Goal: Navigation & Orientation: Find specific page/section

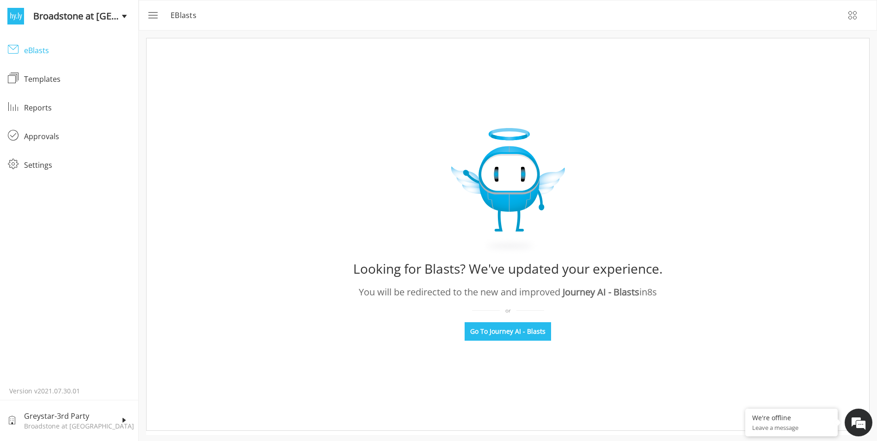
click at [61, 61] on link "eBlasts eBlasts" at bounding box center [69, 50] width 138 height 29
click at [850, 15] on icon "button" at bounding box center [852, 15] width 11 height 11
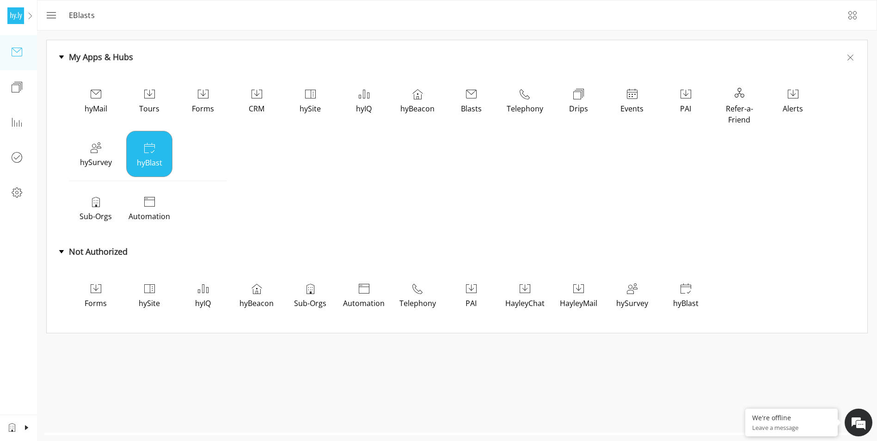
click at [160, 160] on p "hyBlast" at bounding box center [149, 162] width 42 height 11
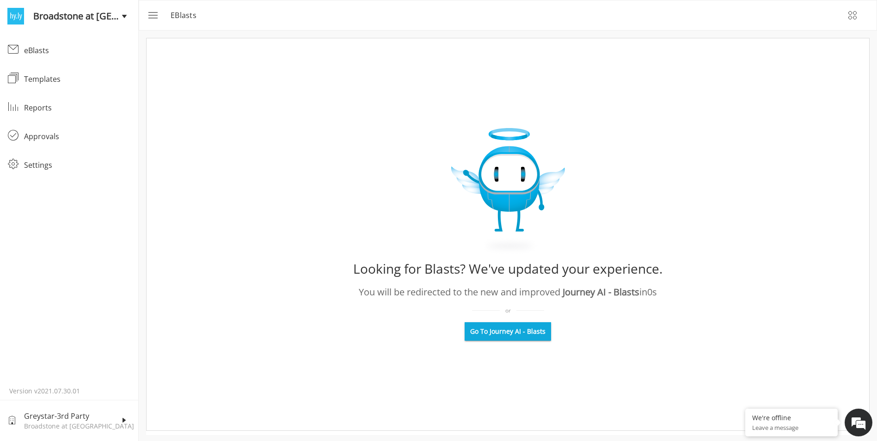
click at [525, 329] on span "Go To Journey AI - Blasts" at bounding box center [507, 331] width 75 height 9
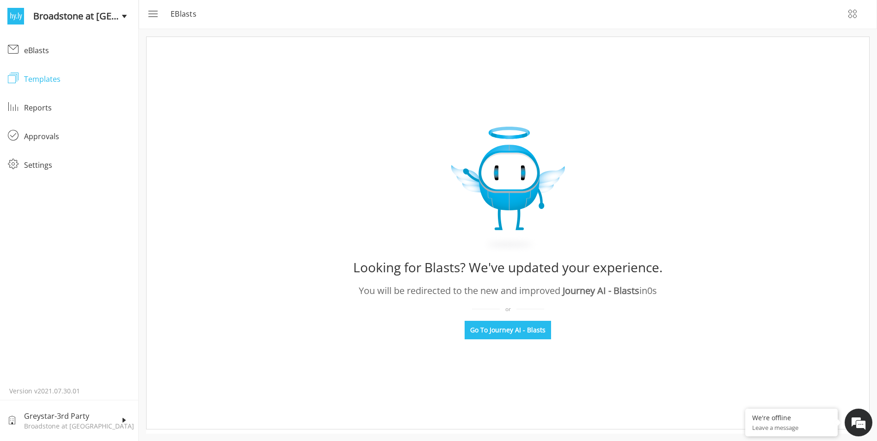
click at [41, 84] on div "Templates" at bounding box center [77, 78] width 107 height 11
click at [51, 54] on div "eBlasts" at bounding box center [77, 50] width 107 height 11
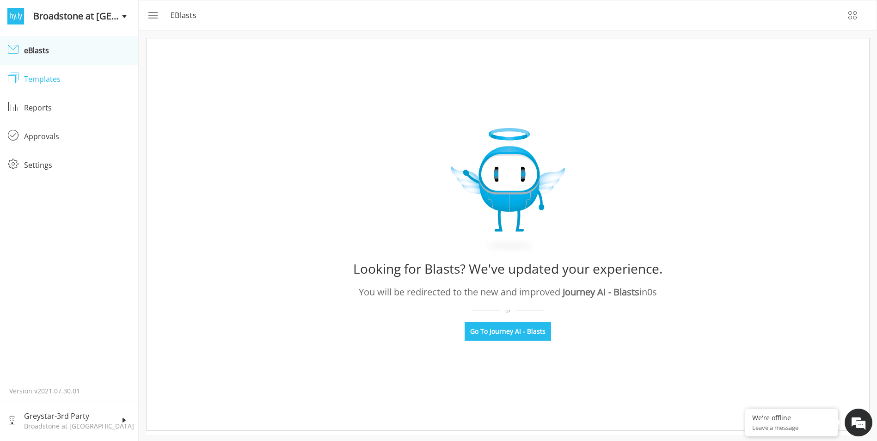
click at [56, 81] on div "Templates" at bounding box center [77, 78] width 107 height 11
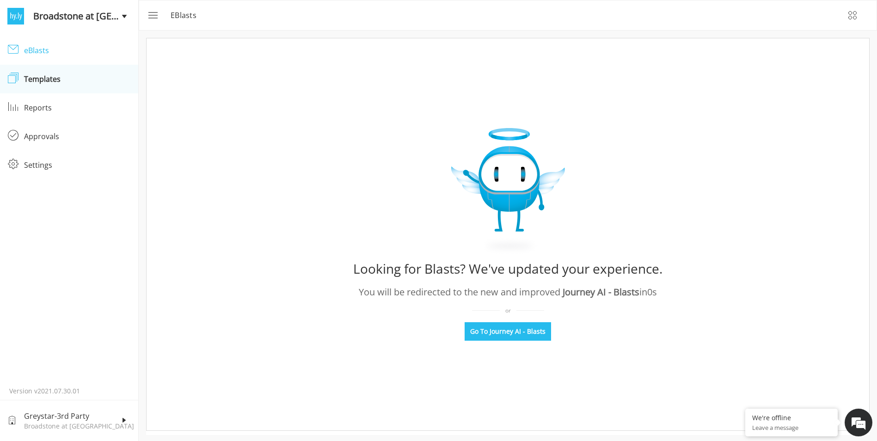
click at [45, 51] on div "eBlasts" at bounding box center [77, 50] width 107 height 11
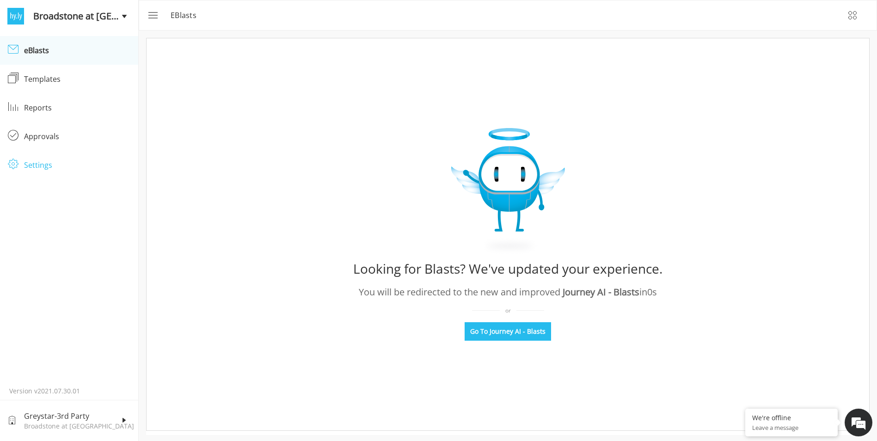
scroll to position [1, 0]
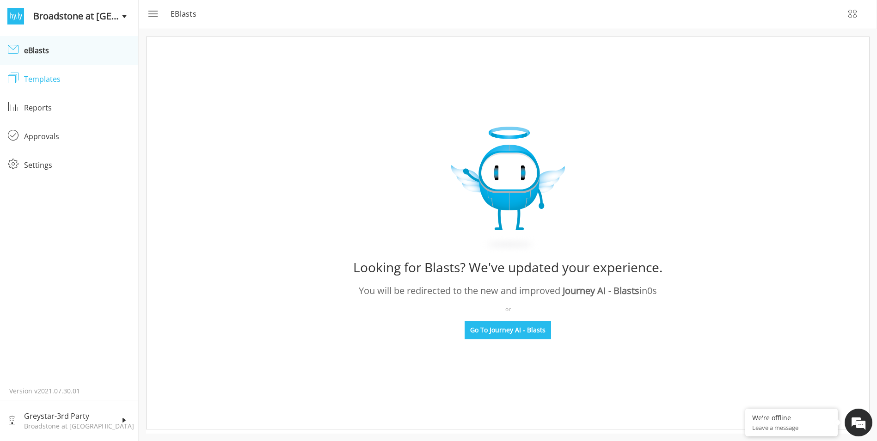
click at [55, 82] on div "Templates" at bounding box center [77, 78] width 107 height 11
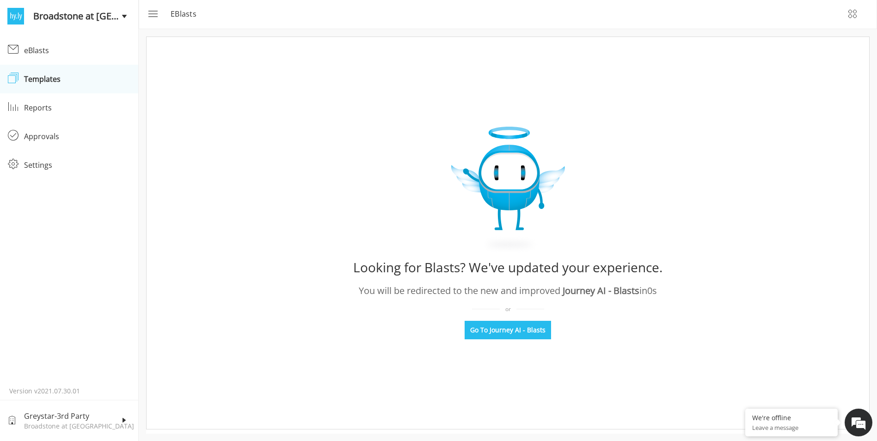
click at [84, 13] on span "Broadstone at [GEOGRAPHIC_DATA]" at bounding box center [77, 16] width 88 height 14
